Goal: Task Accomplishment & Management: Use online tool/utility

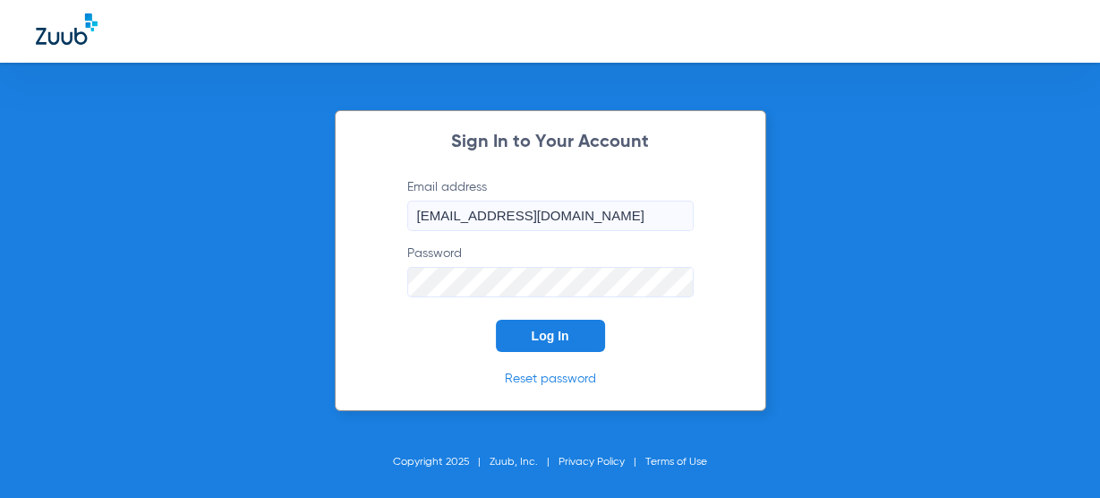
click at [559, 345] on button "Log In" at bounding box center [550, 336] width 109 height 32
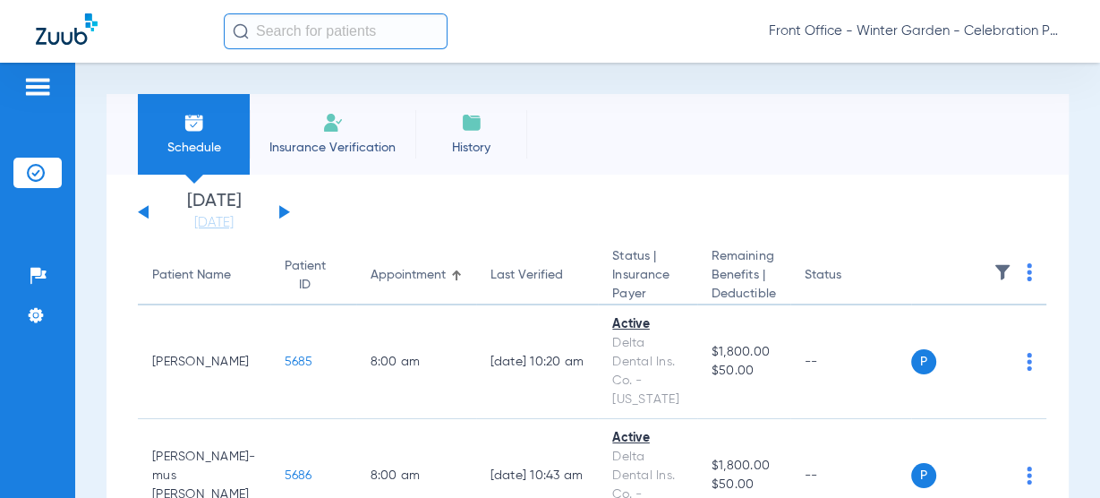
click at [352, 46] on input "text" at bounding box center [336, 31] width 224 height 36
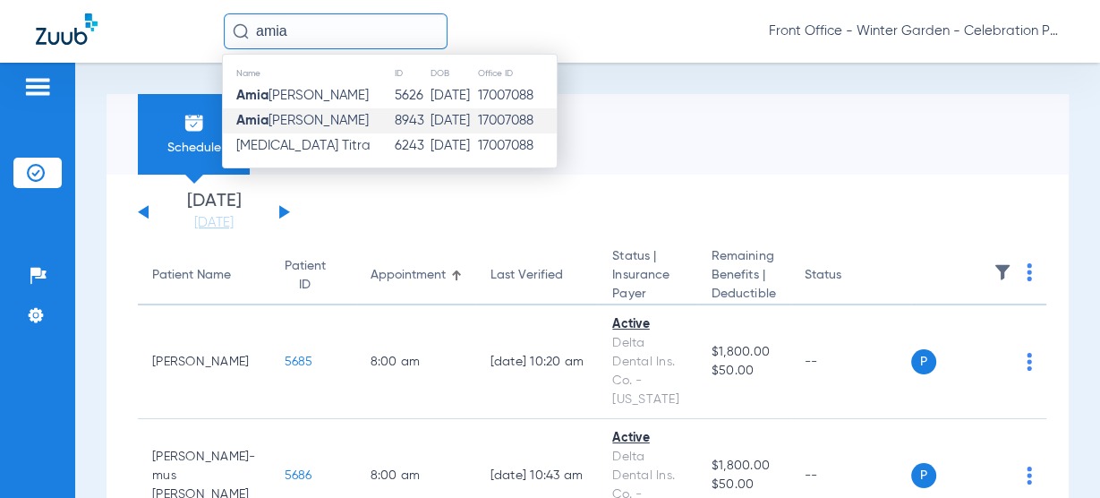
type input "amia"
click at [328, 117] on td "[PERSON_NAME]" at bounding box center [308, 120] width 171 height 25
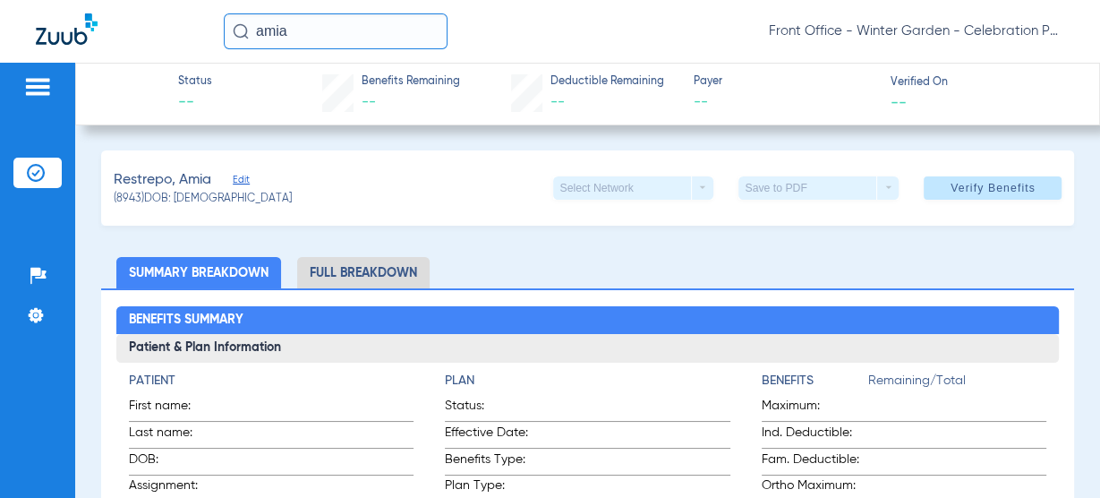
click at [251, 176] on div "Restrepo, Amia Edit (8943) DOB: [DEMOGRAPHIC_DATA] Select Network arrow_drop_do…" at bounding box center [588, 187] width 974 height 75
click at [244, 179] on span "Edit" at bounding box center [241, 182] width 16 height 17
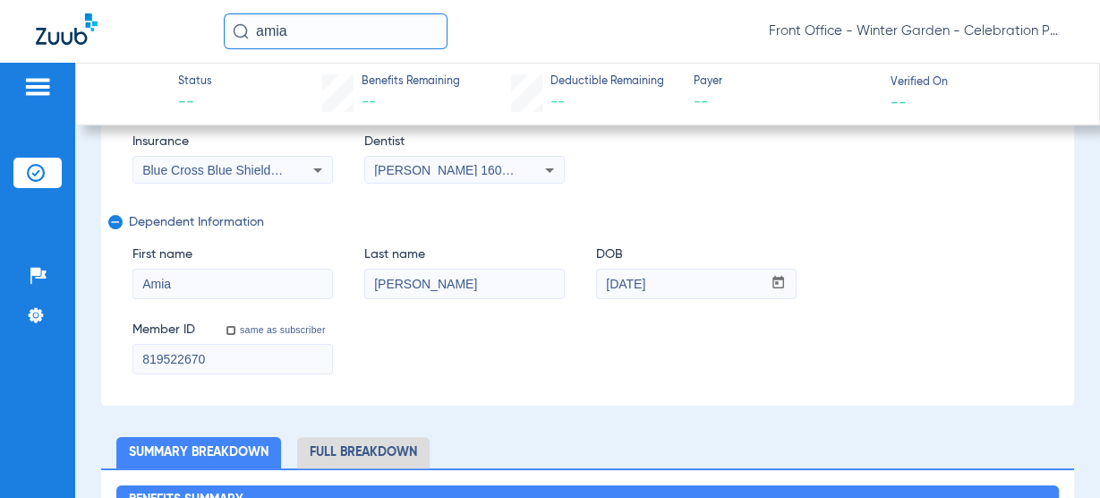
scroll to position [358, 0]
click at [215, 159] on div "Blue Cross Blue Shield Of [US_STATE]" at bounding box center [232, 168] width 199 height 21
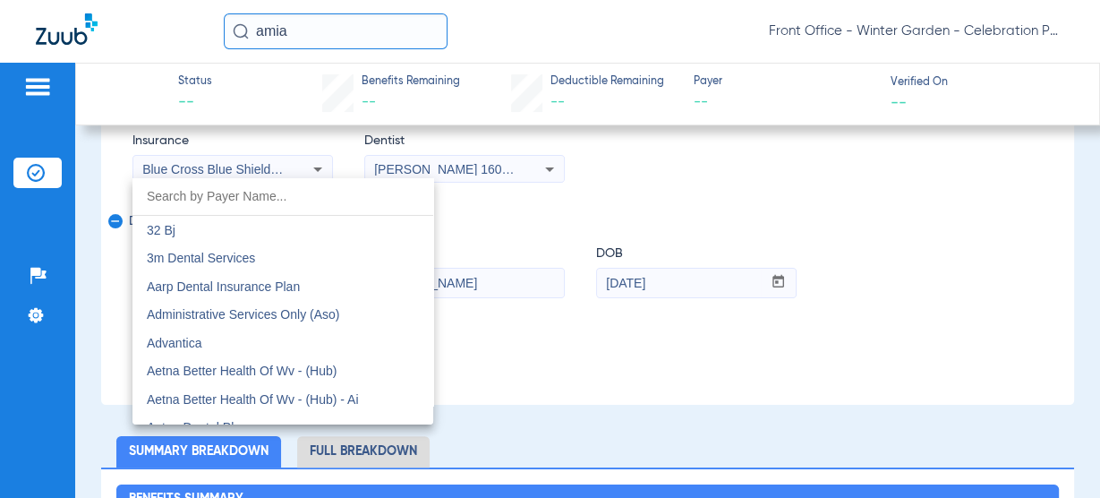
scroll to position [2046, 0]
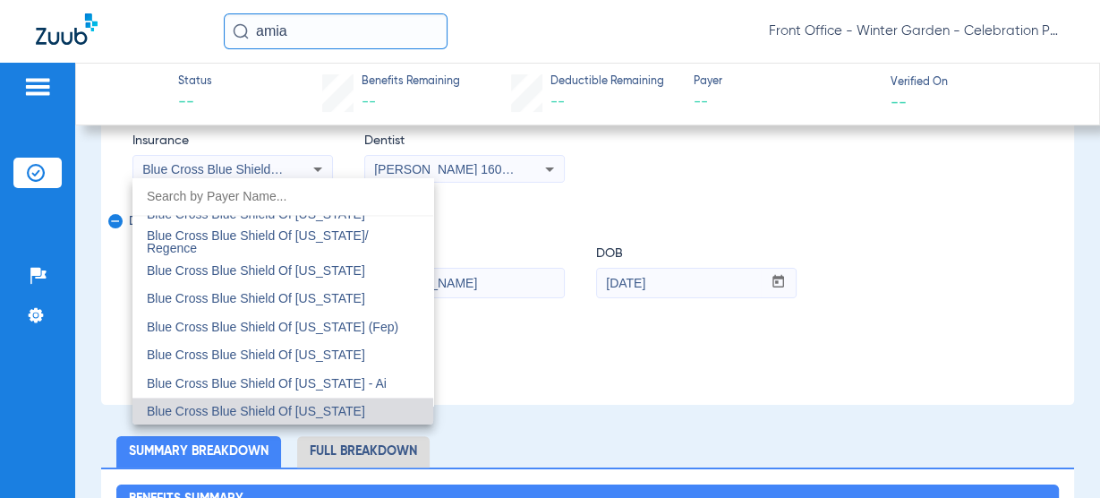
click at [653, 356] on div at bounding box center [550, 249] width 1100 height 498
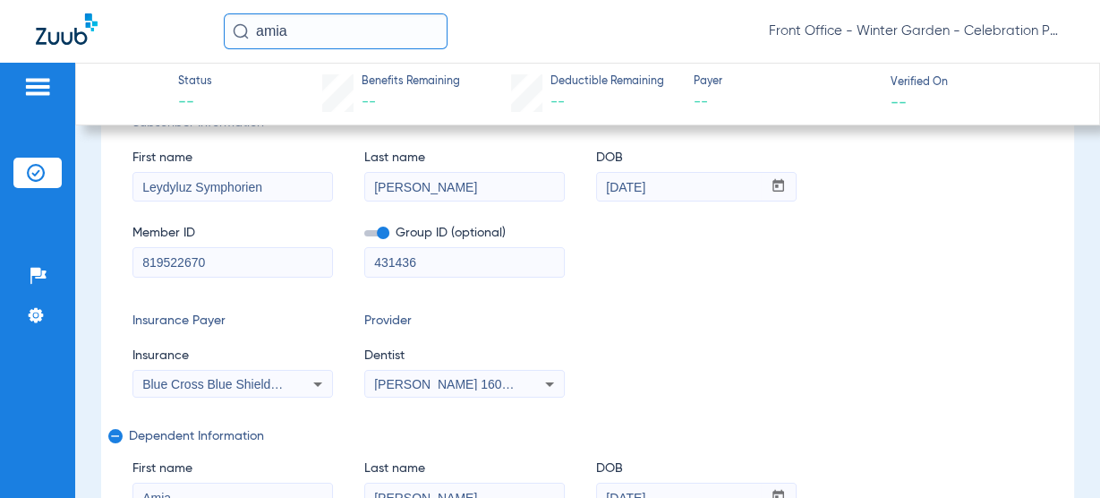
scroll to position [0, 0]
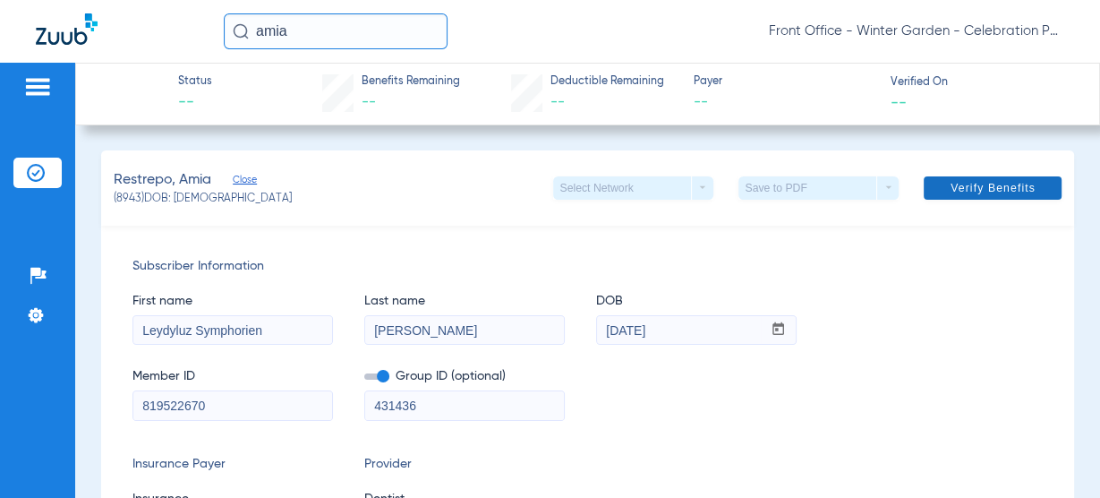
click at [959, 178] on span at bounding box center [993, 187] width 138 height 43
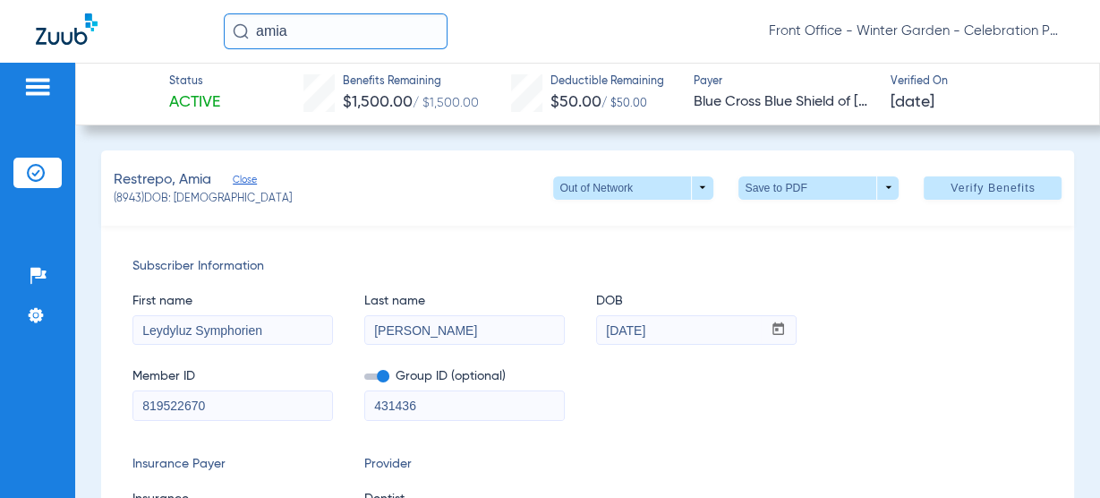
click at [41, 72] on div "Patients Insurance Verification Setup Help Center Settings" at bounding box center [37, 312] width 75 height 498
click at [43, 81] on img at bounding box center [37, 86] width 29 height 21
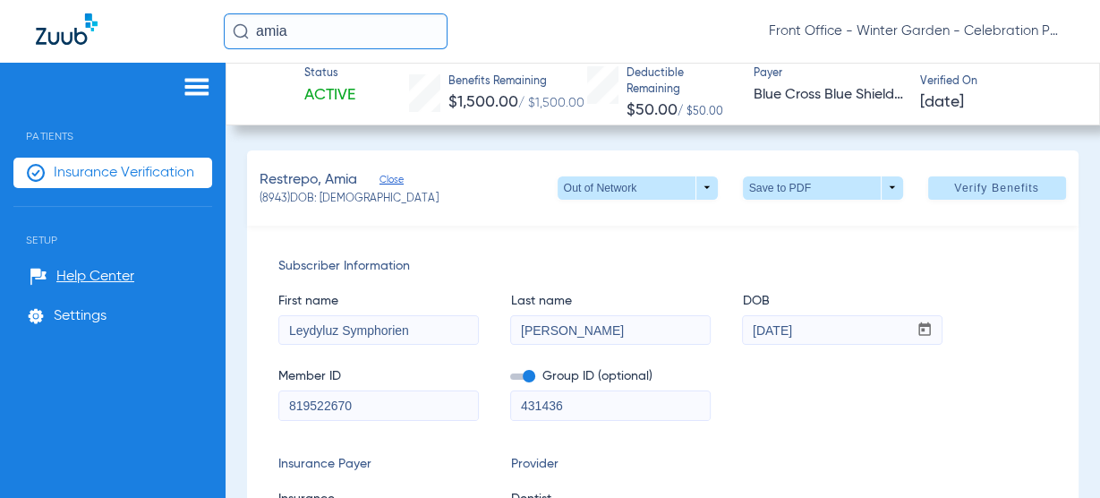
click at [158, 165] on span "Insurance Verification" at bounding box center [124, 173] width 141 height 18
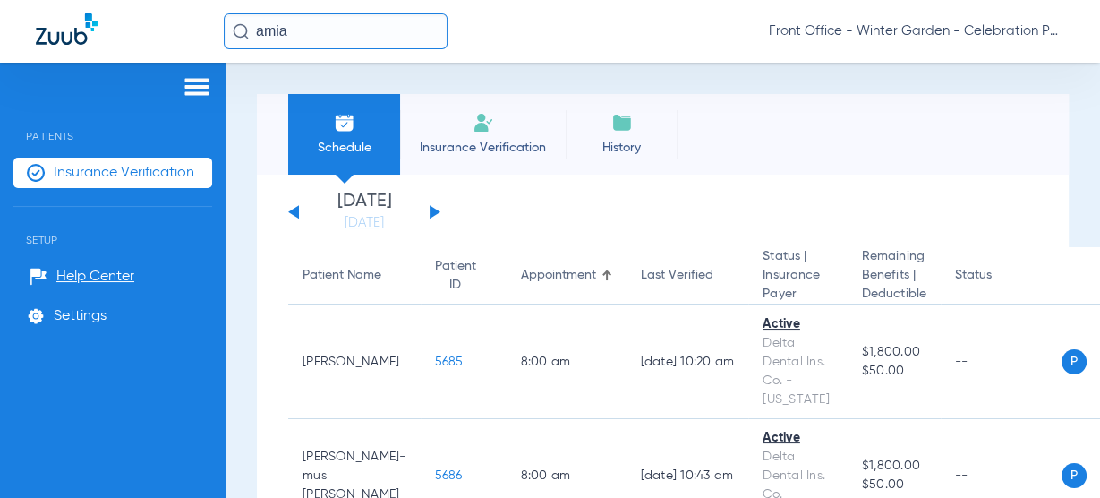
click at [414, 203] on li "Today 08-20-2025" at bounding box center [364, 211] width 107 height 39
click at [418, 211] on div "Monday 06-16-2025 Tuesday 06-17-2025 Wednesday 06-18-2025 Thursday 06-19-2025 F…" at bounding box center [364, 211] width 152 height 39
click at [420, 214] on div "Monday 06-16-2025 Tuesday 06-17-2025 Wednesday 06-18-2025 Thursday 06-19-2025 F…" at bounding box center [364, 211] width 152 height 39
click at [432, 210] on button at bounding box center [435, 211] width 11 height 13
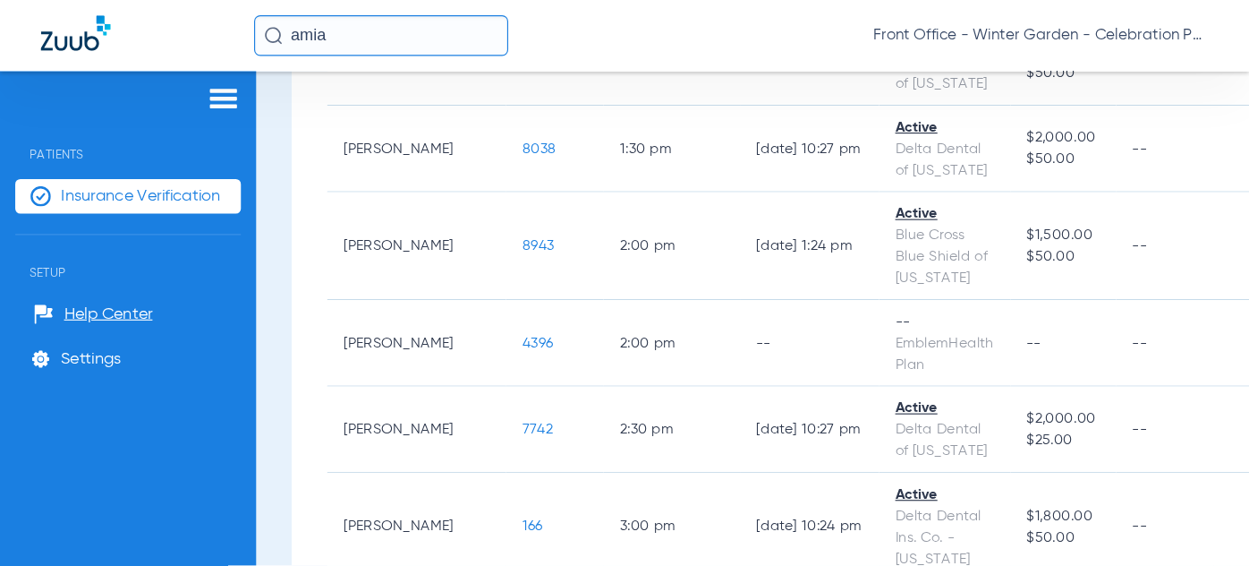
scroll to position [1454, 0]
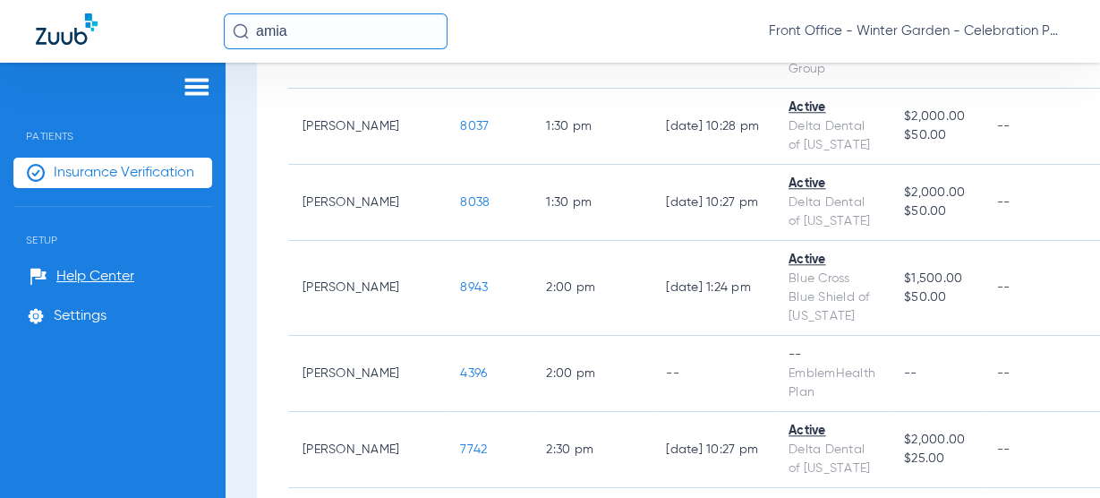
click at [190, 90] on img at bounding box center [197, 86] width 29 height 21
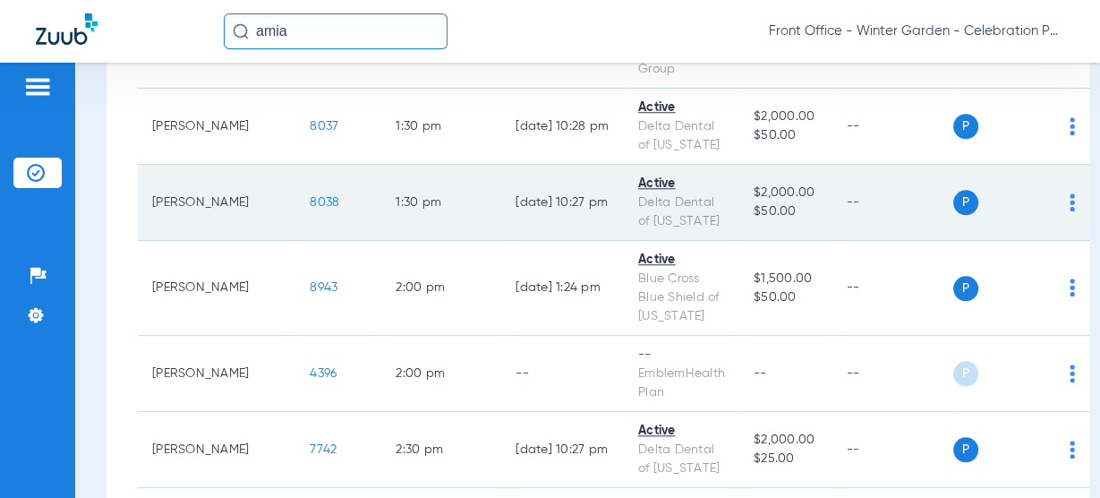
drag, startPoint x: 380, startPoint y: 3, endPoint x: 139, endPoint y: 209, distance: 318.0
click at [139, 209] on td "Christopher Burden" at bounding box center [217, 203] width 158 height 76
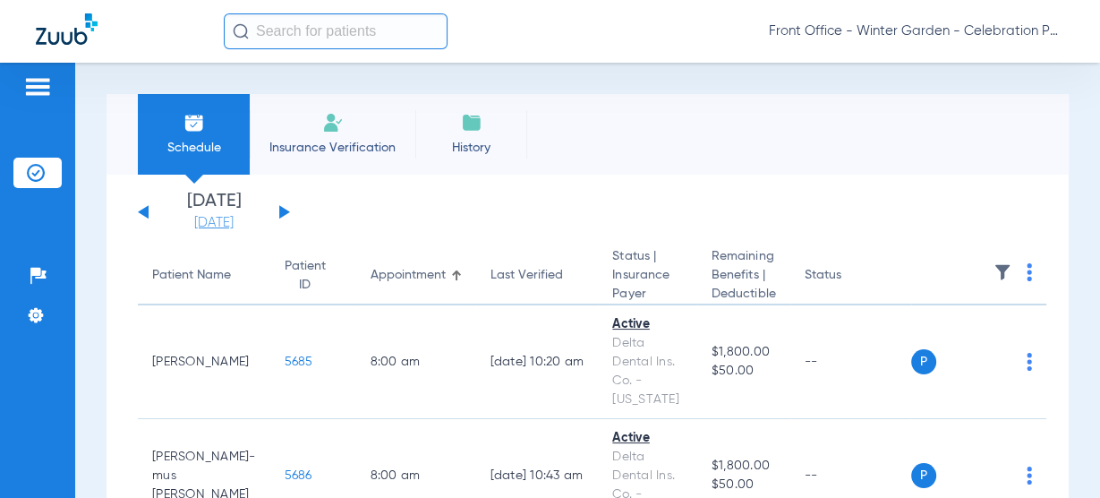
click at [244, 216] on link "[DATE]" at bounding box center [213, 223] width 107 height 18
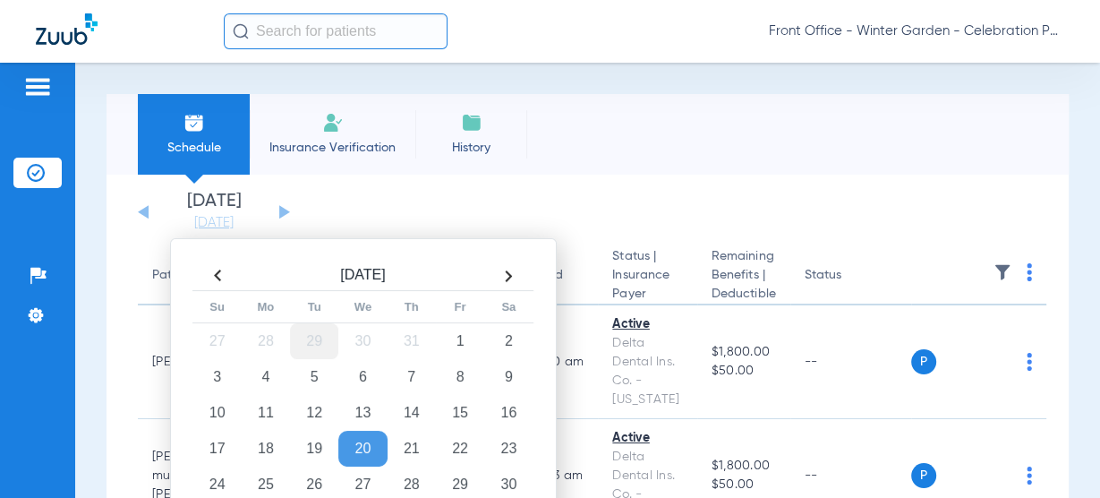
scroll to position [72, 0]
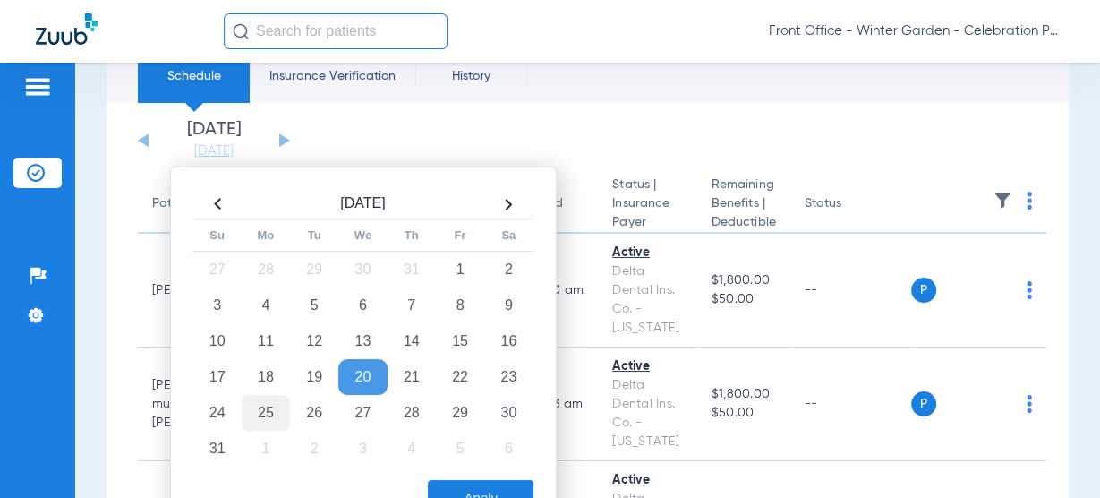
click at [261, 413] on td "25" at bounding box center [266, 413] width 48 height 36
click at [448, 491] on button "Apply" at bounding box center [481, 498] width 106 height 36
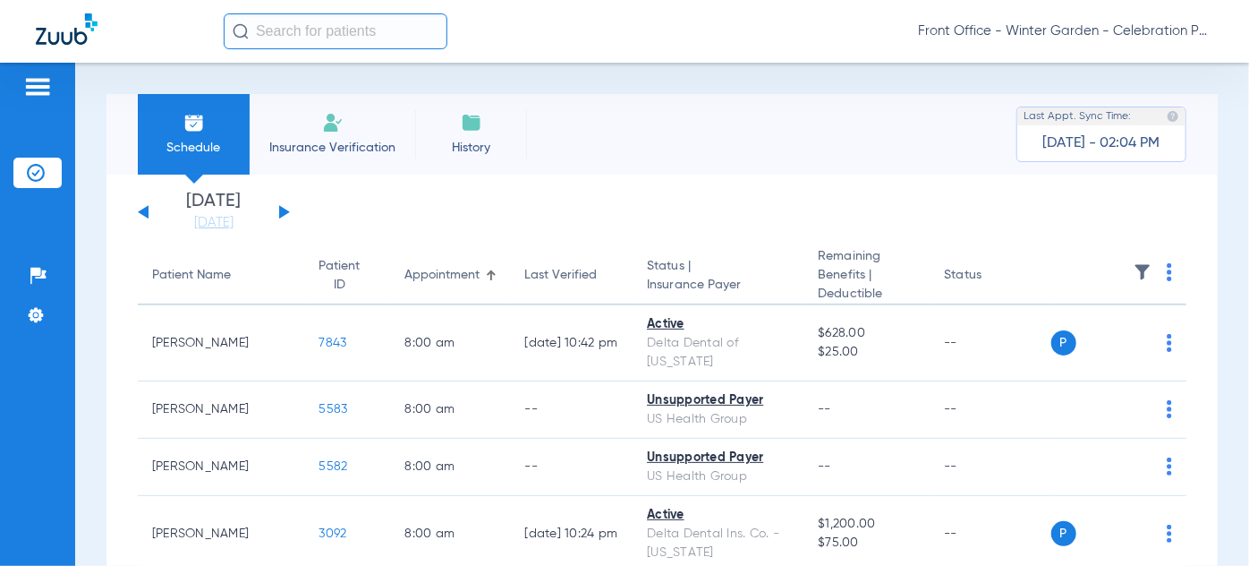
drag, startPoint x: 1099, startPoint y: 5, endPoint x: 814, endPoint y: 109, distance: 303.0
click at [814, 109] on div "Schedule Insurance Verification History Last Appt. Sync Time: [DATE] - 02:04 PM" at bounding box center [663, 134] width 1112 height 81
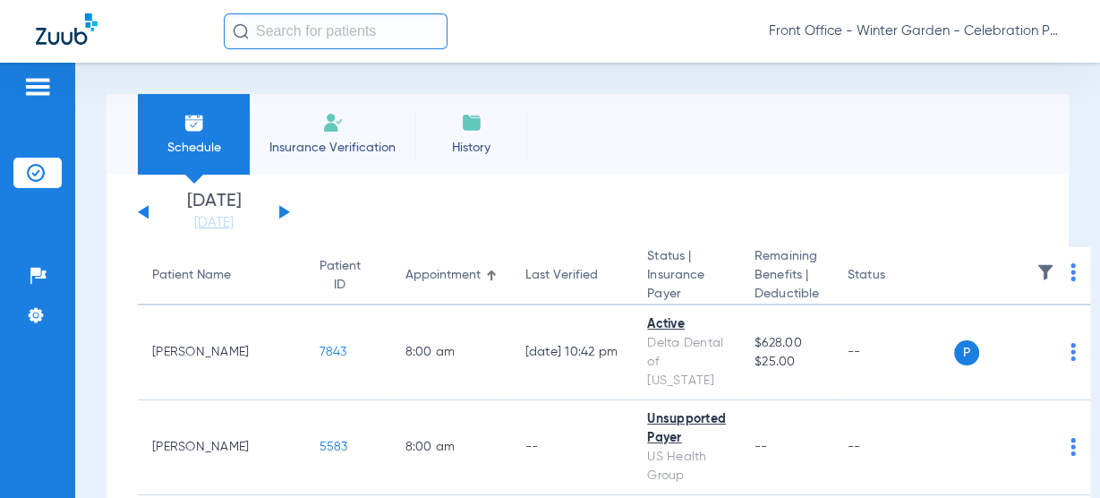
click at [1036, 279] on img at bounding box center [1045, 272] width 18 height 18
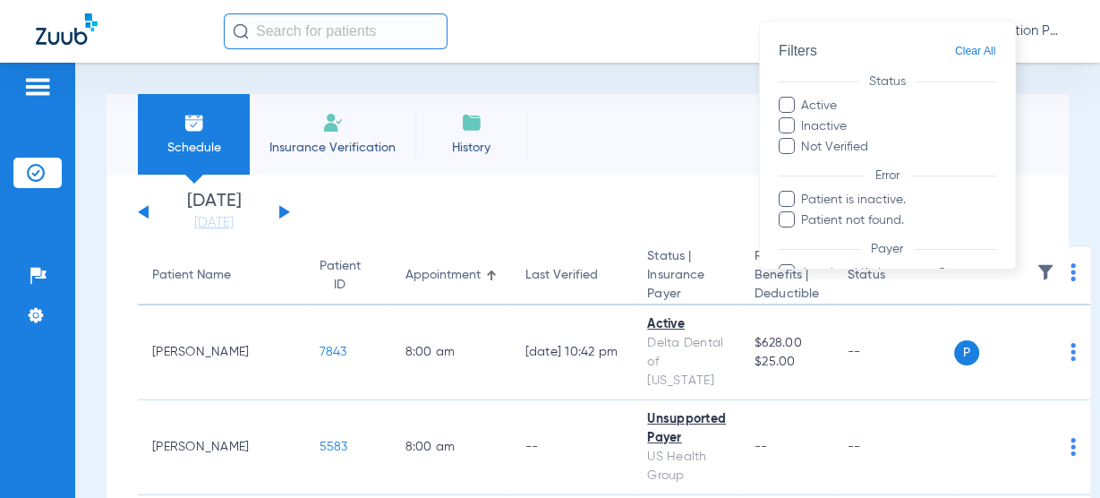
click at [1024, 144] on div at bounding box center [550, 249] width 1100 height 498
